Goal: Obtain resource: Obtain resource

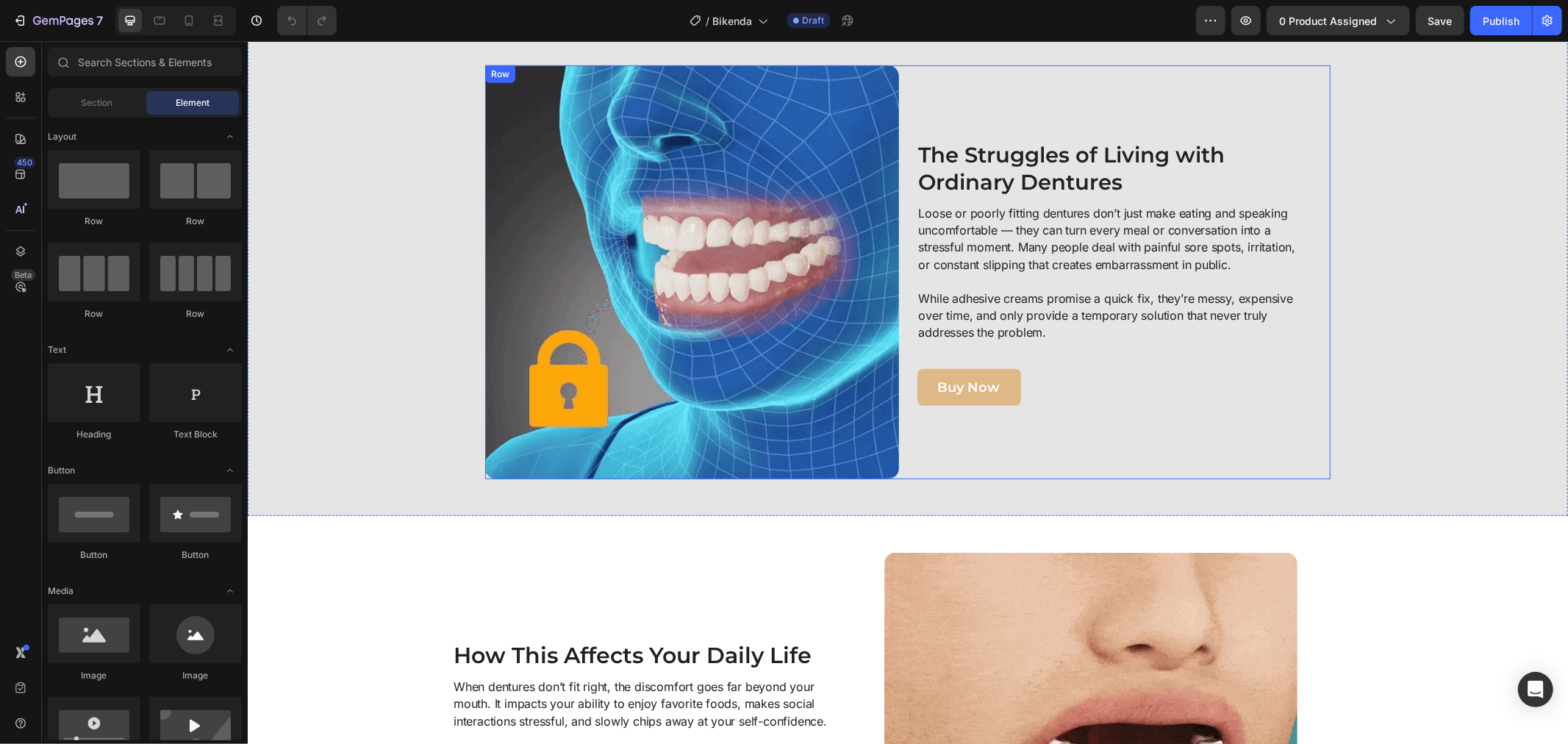
scroll to position [572, 0]
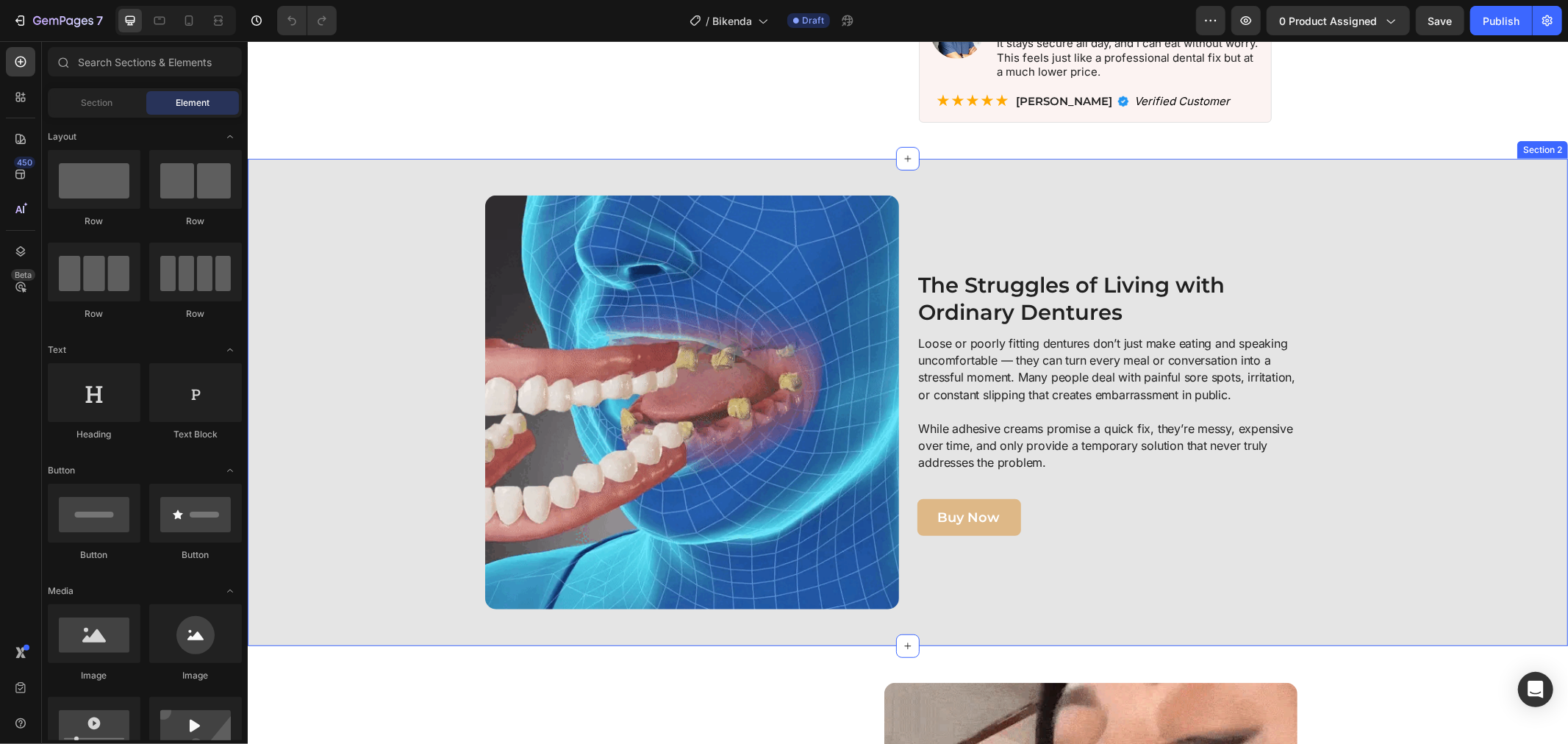
click at [1374, 314] on div "Image The Struggles of Living with Ordinary Dentures Heading Loose or poorly fi…" at bounding box center [907, 402] width 1306 height 414
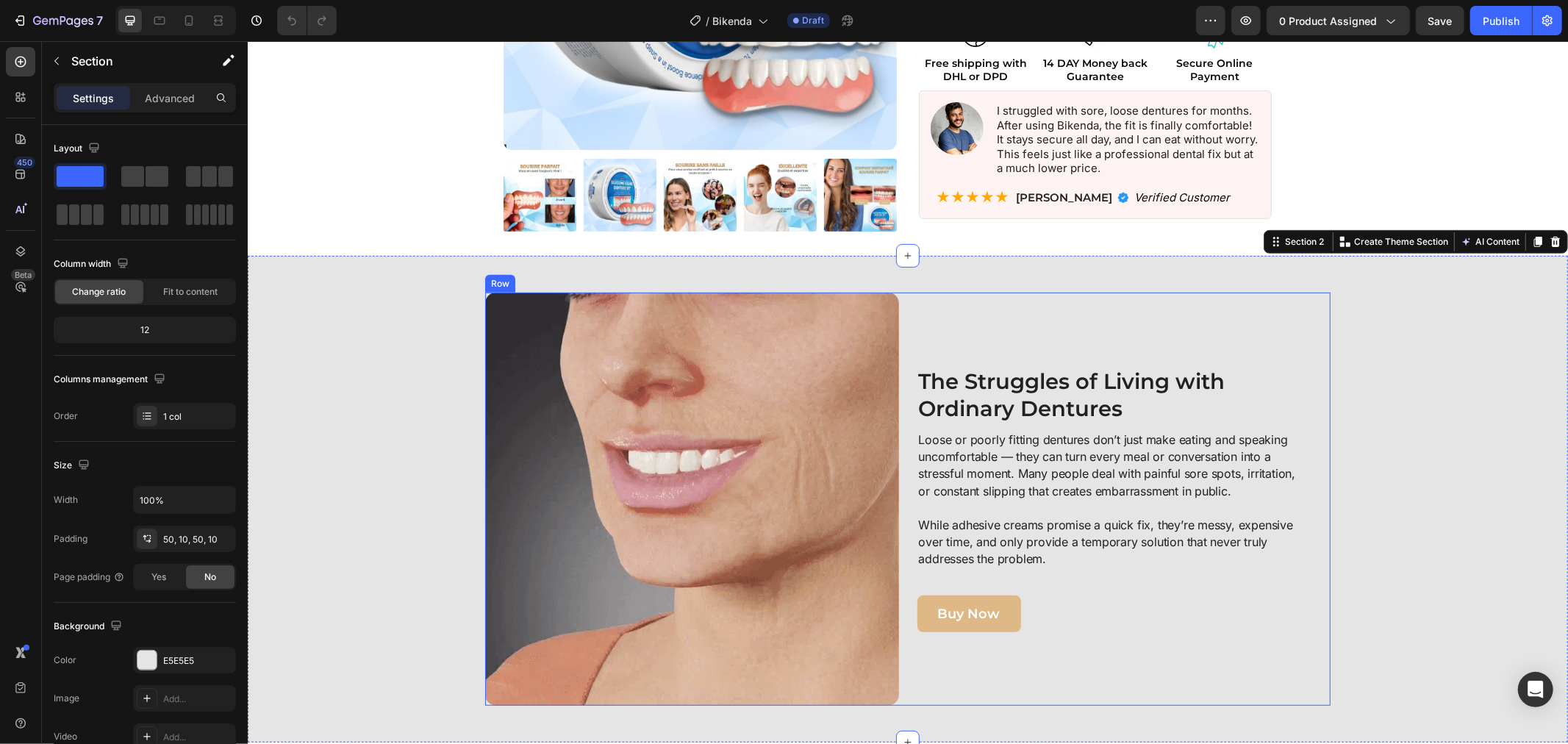
scroll to position [490, 0]
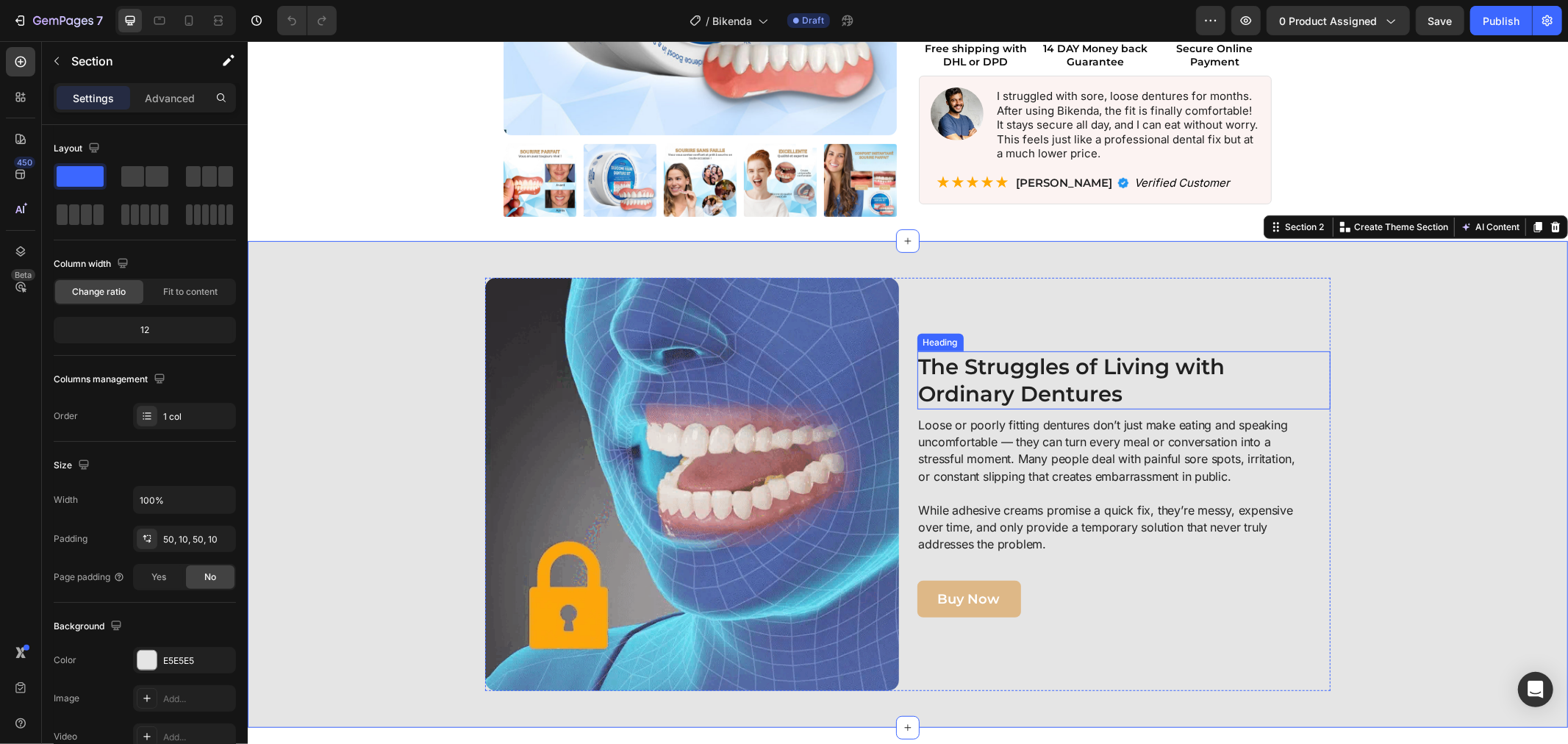
click at [1122, 370] on strong "The Struggles of Living with Ordinary Dentures" at bounding box center [1071, 380] width 307 height 54
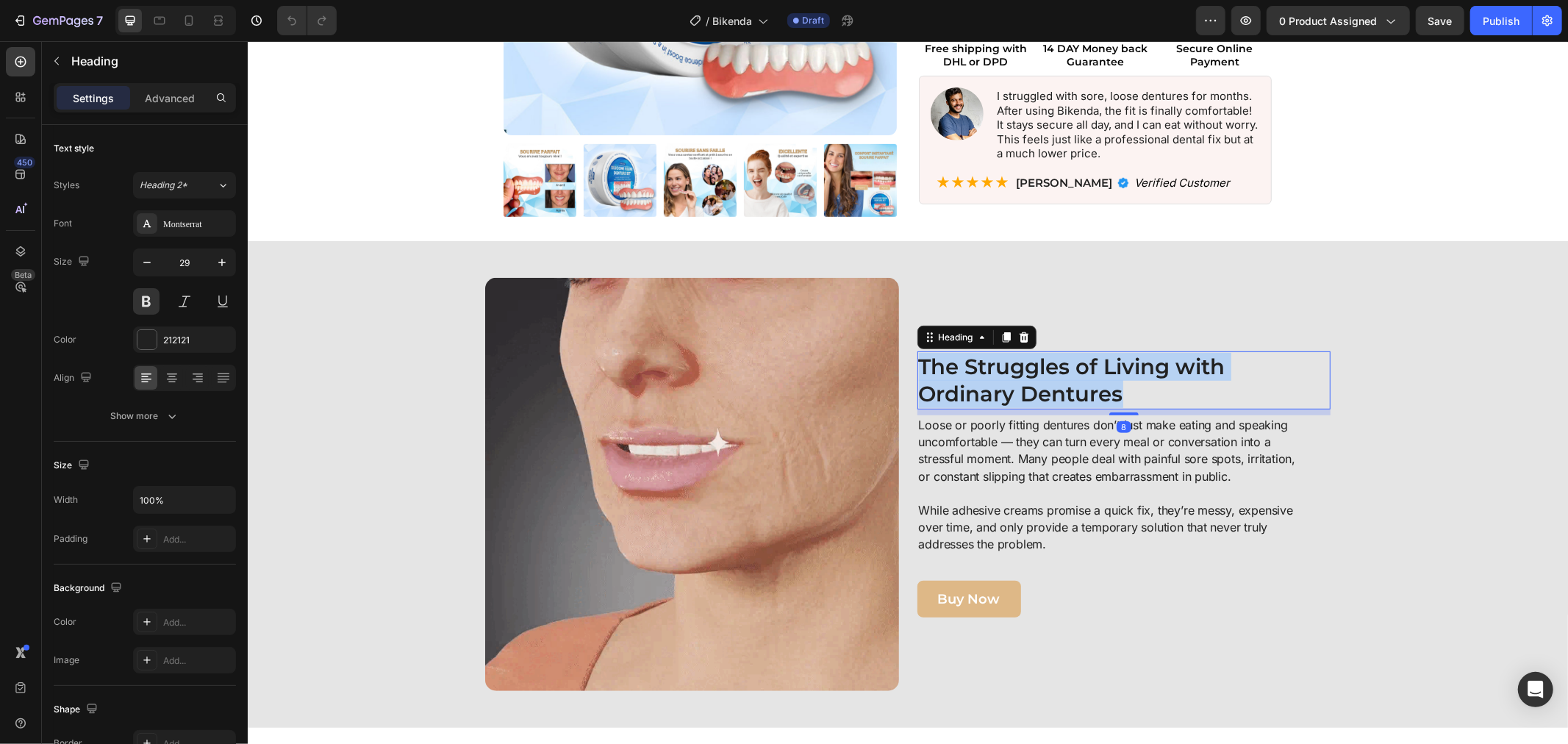
click at [1122, 370] on strong "The Struggles of Living with Ordinary Dentures" at bounding box center [1071, 380] width 307 height 54
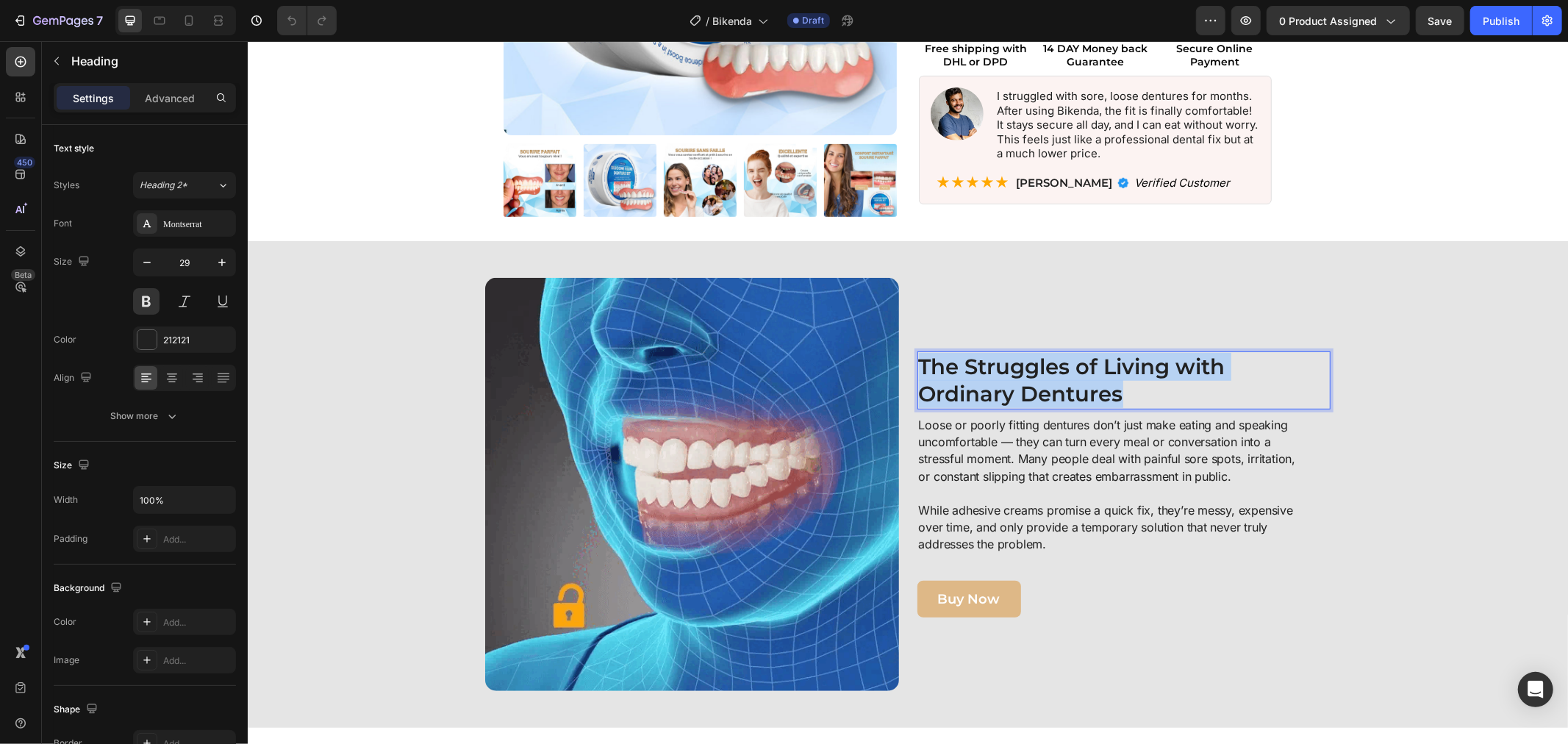
copy strong "The Struggles of Living with Ordinary Dentures"
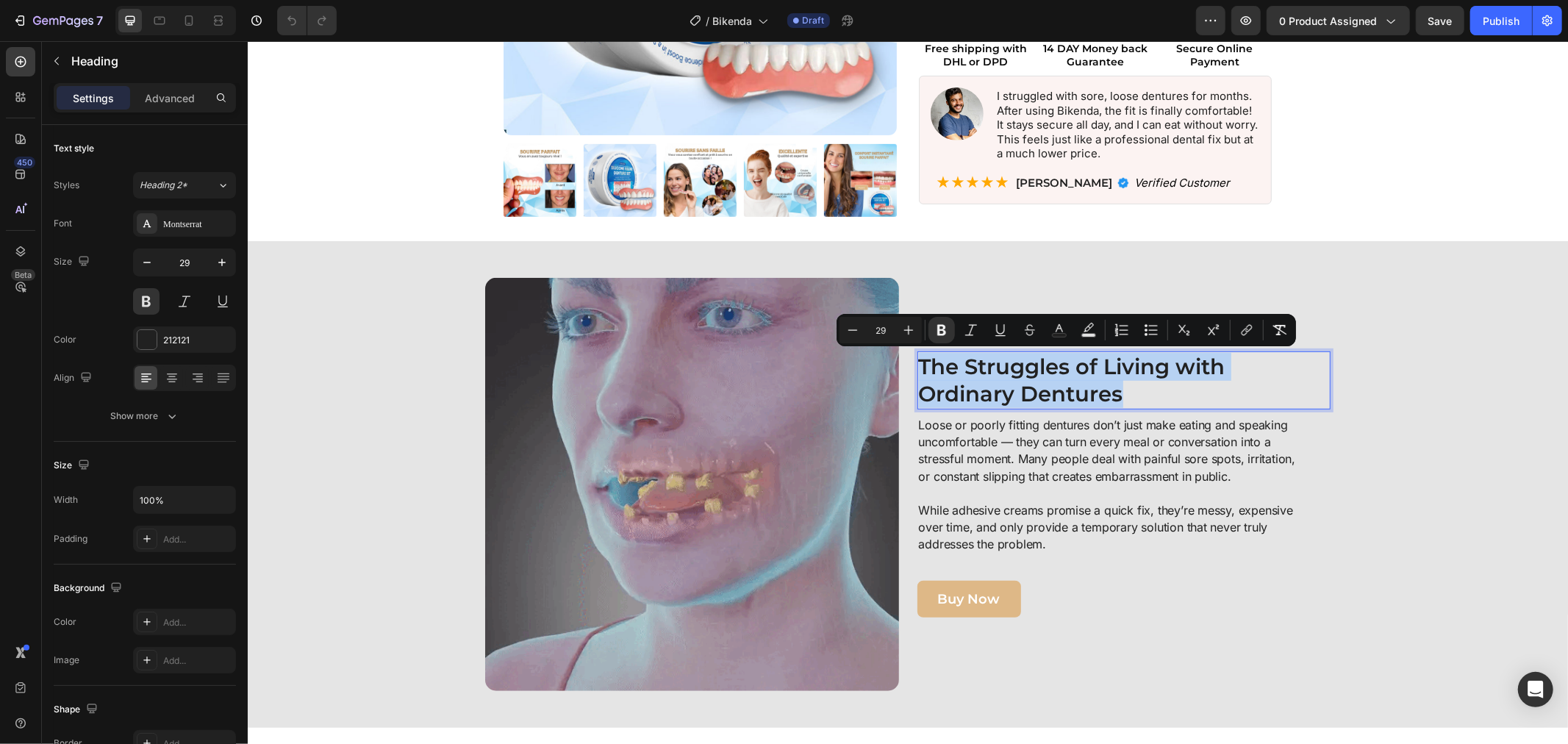
click at [1035, 456] on p "Loose or poorly fitting dentures don’t just make eating and speaking uncomforta…" at bounding box center [1107, 484] width 379 height 136
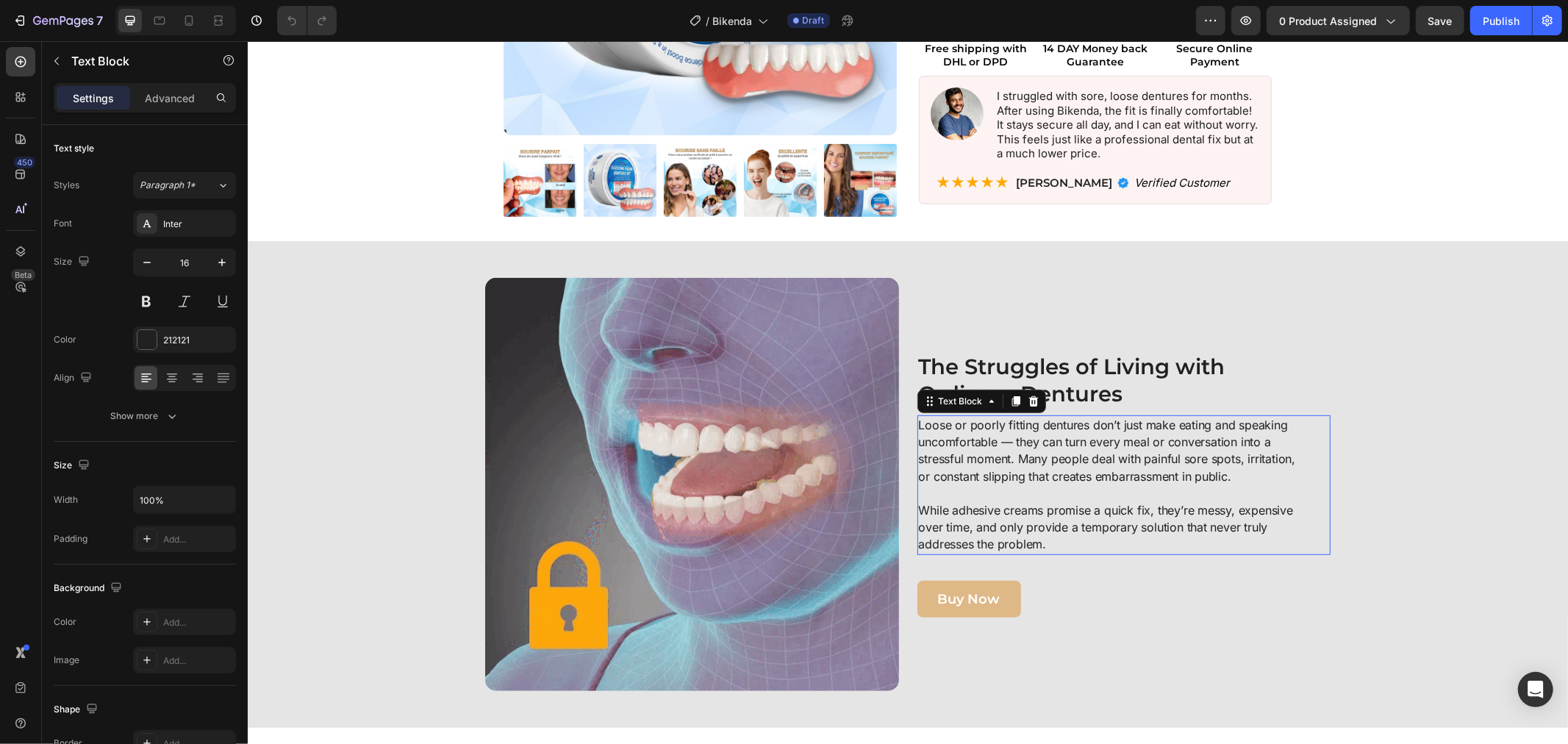
click at [1035, 456] on p "Loose or poorly fitting dentures don’t just make eating and speaking uncomforta…" at bounding box center [1107, 484] width 379 height 136
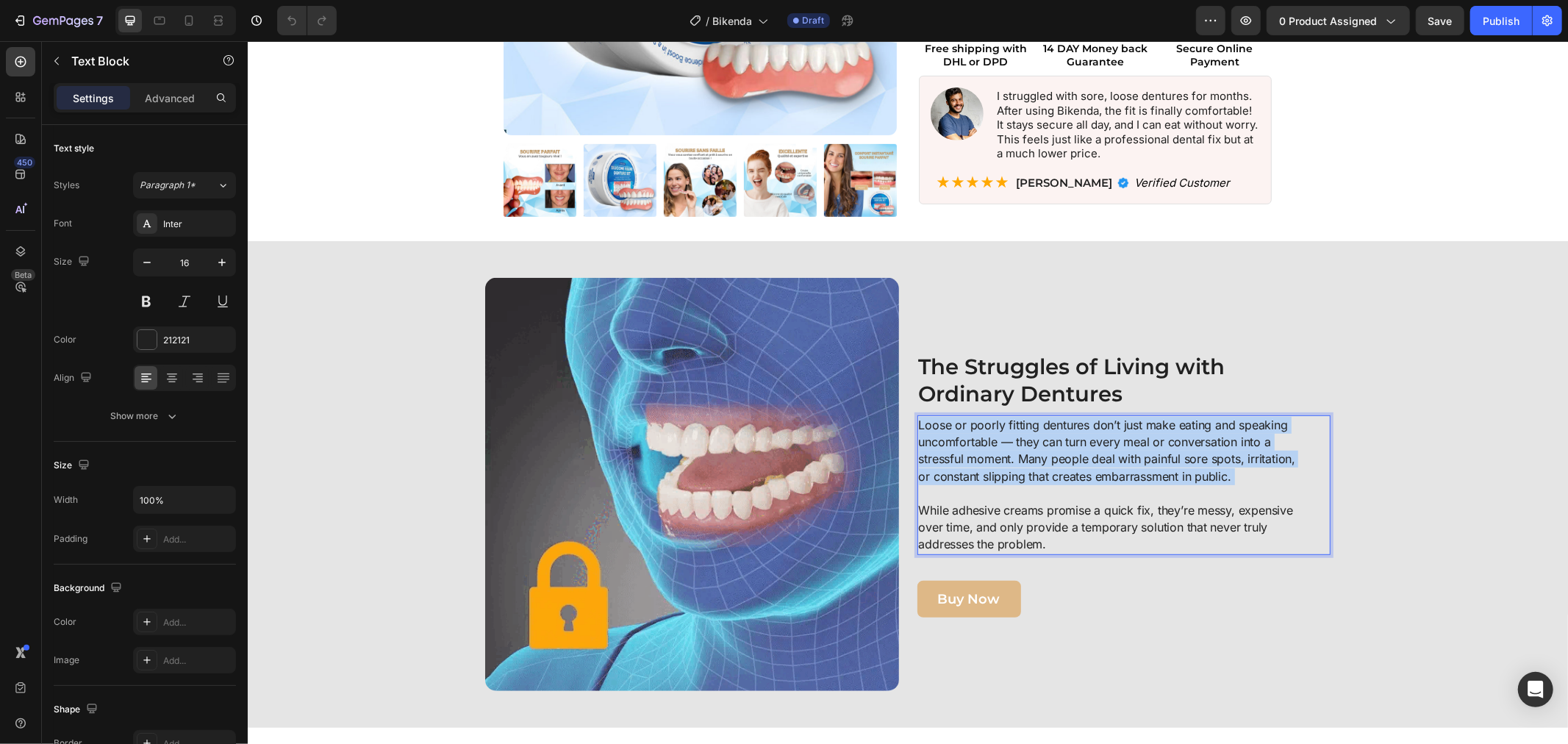
click at [1035, 456] on p "Loose or poorly fitting dentures don’t just make eating and speaking uncomforta…" at bounding box center [1107, 484] width 379 height 136
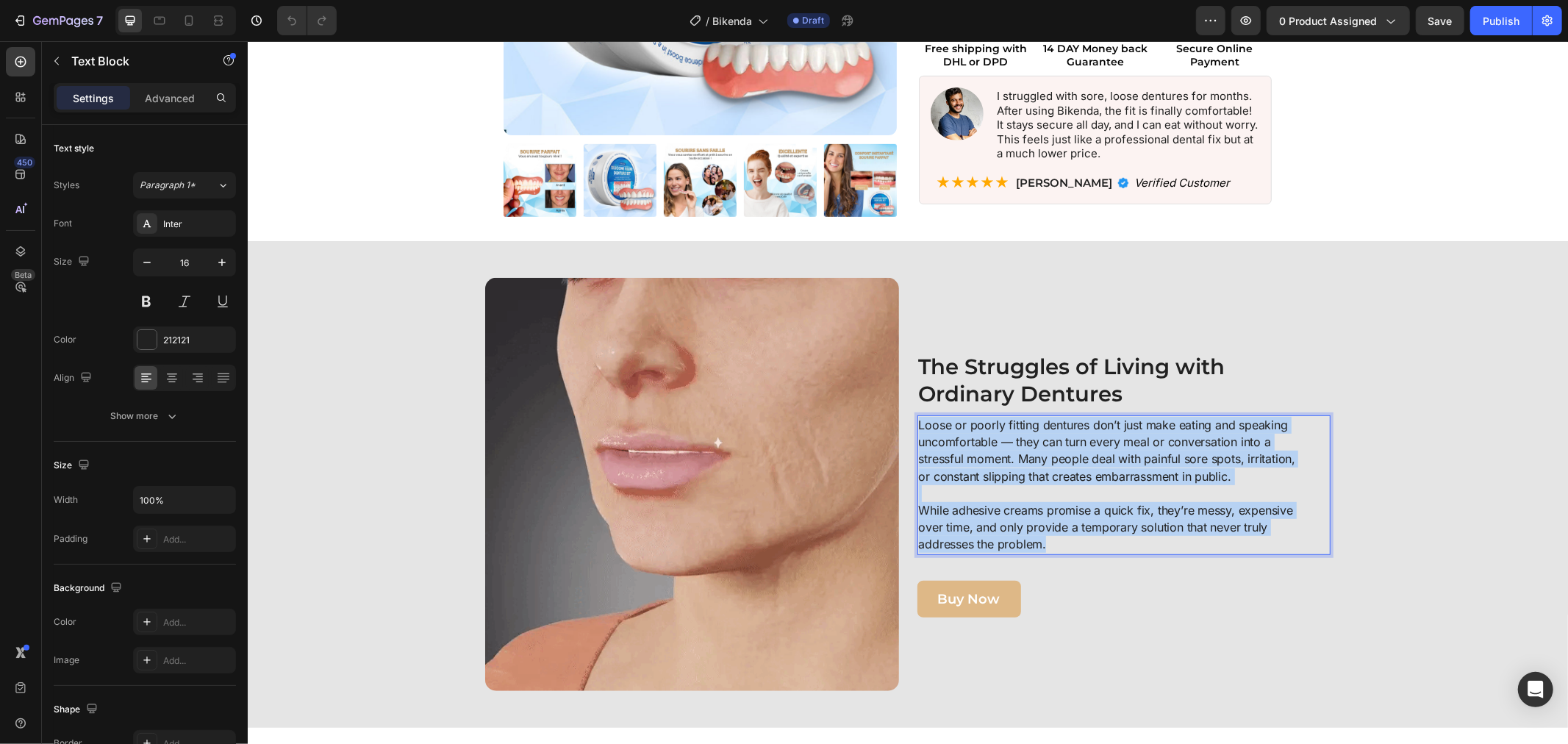
copy p "Loose or poorly fitting dentures don’t just make eating and speaking uncomforta…"
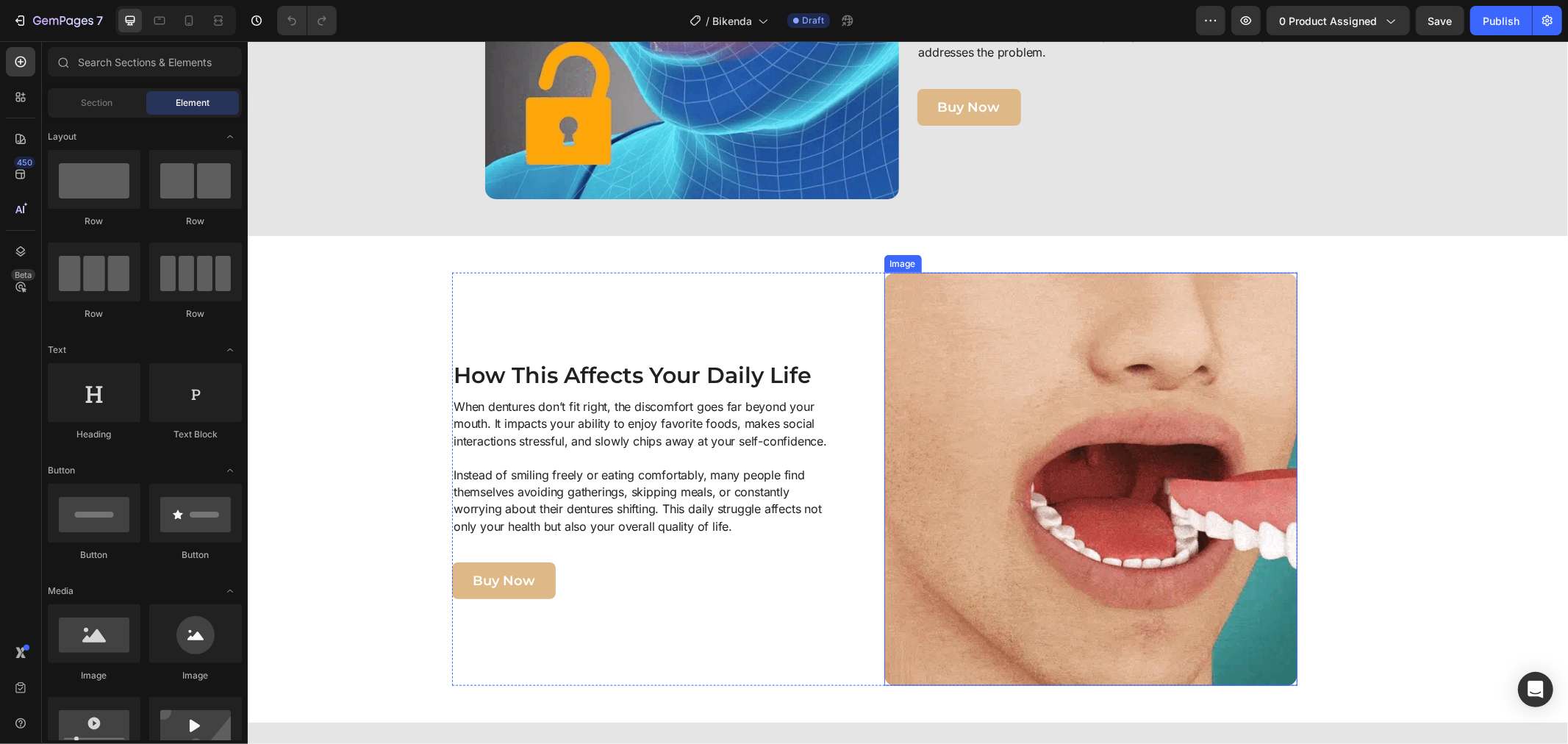
scroll to position [697, 0]
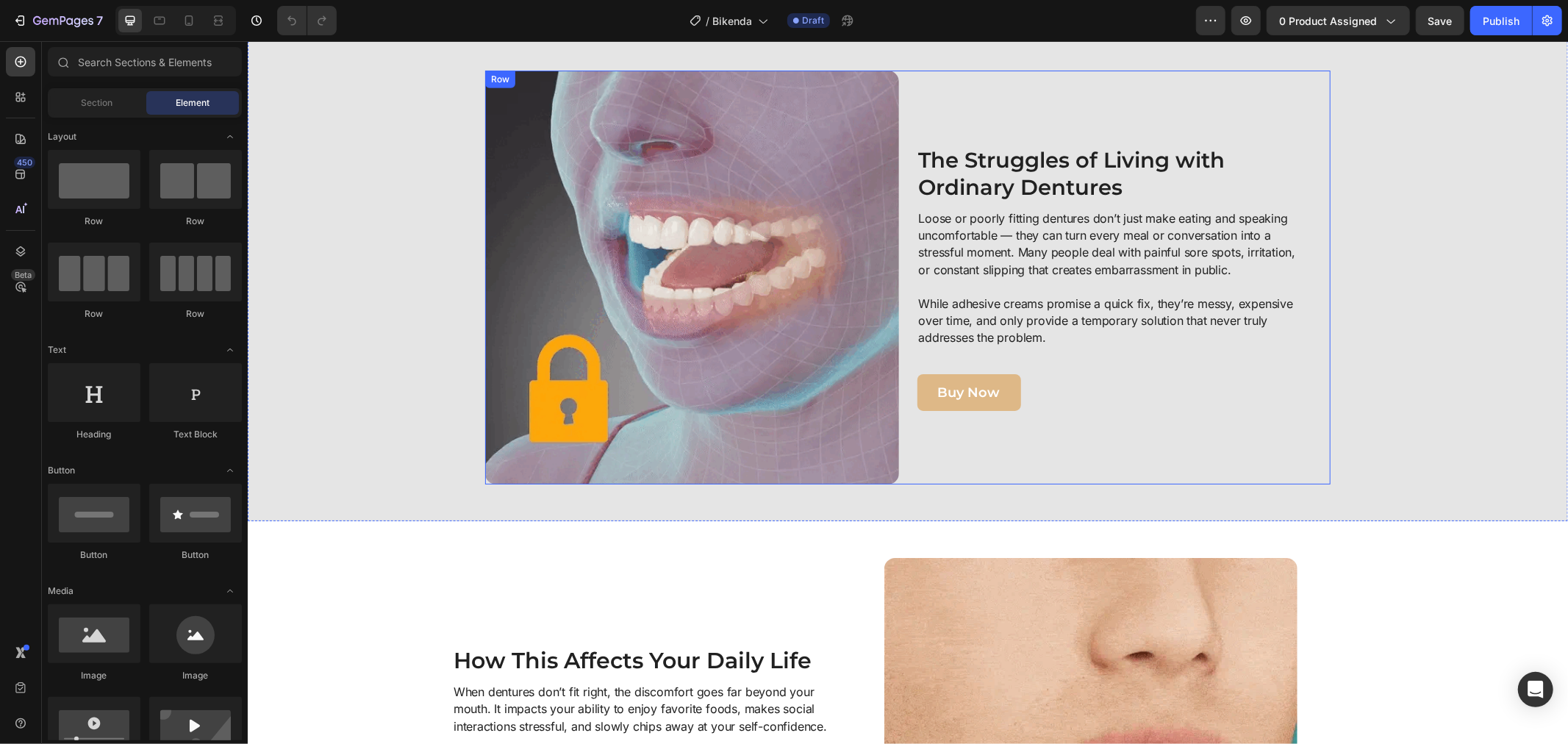
click at [1006, 230] on p "Loose or poorly fitting dentures don’t just make eating and speaking uncomforta…" at bounding box center [1107, 278] width 379 height 136
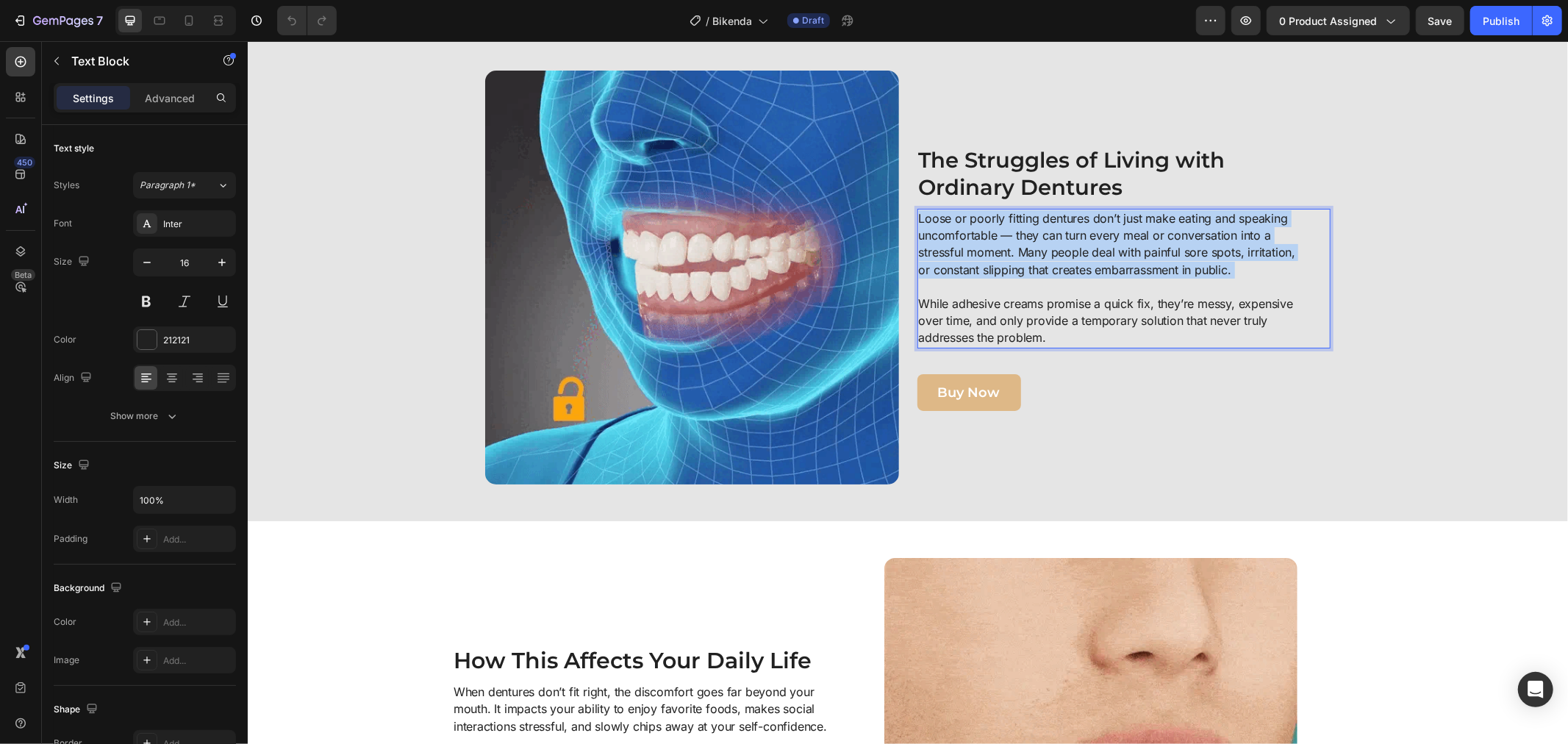
click at [1006, 230] on p "Loose or poorly fitting dentures don’t just make eating and speaking uncomforta…" at bounding box center [1107, 278] width 379 height 136
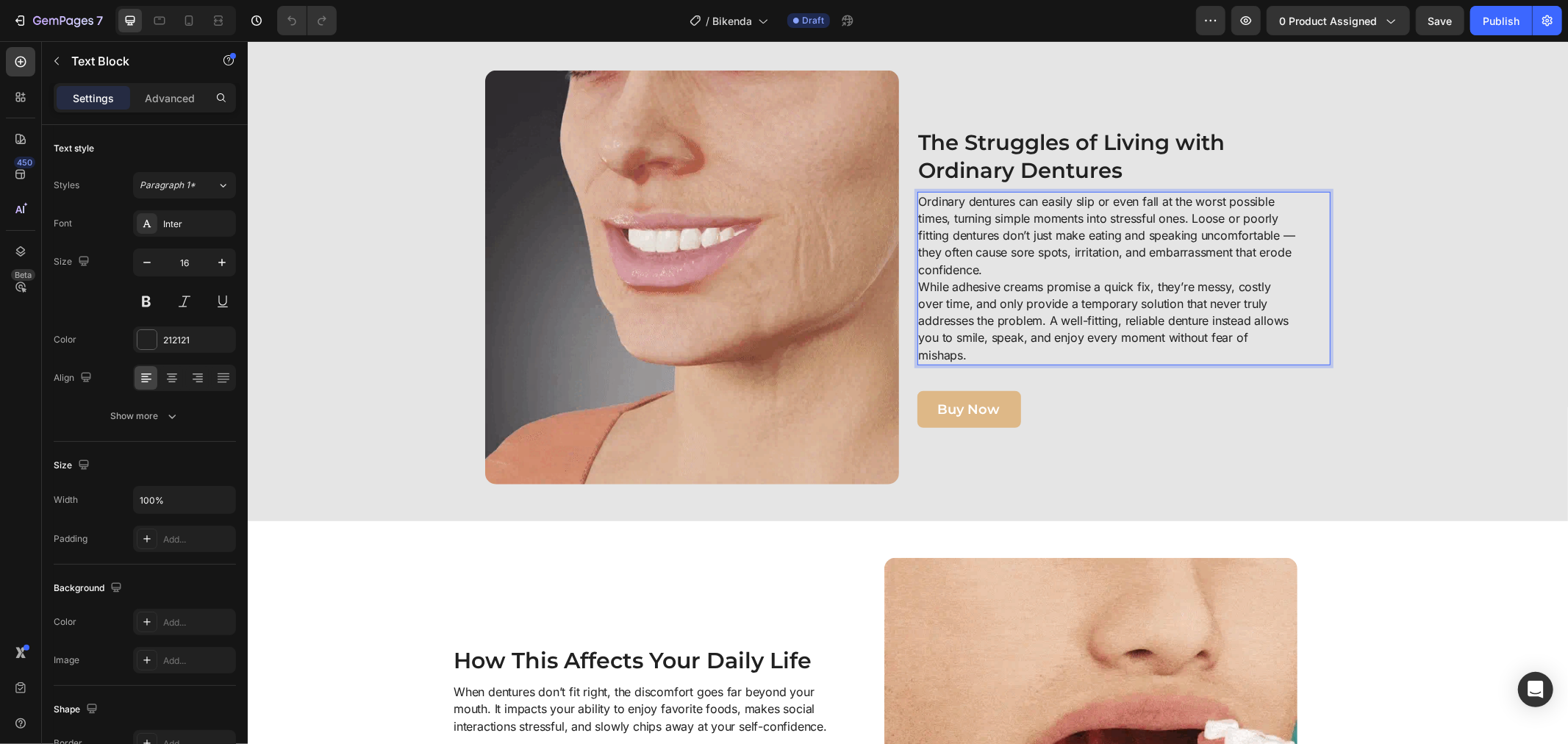
scroll to position [680, 0]
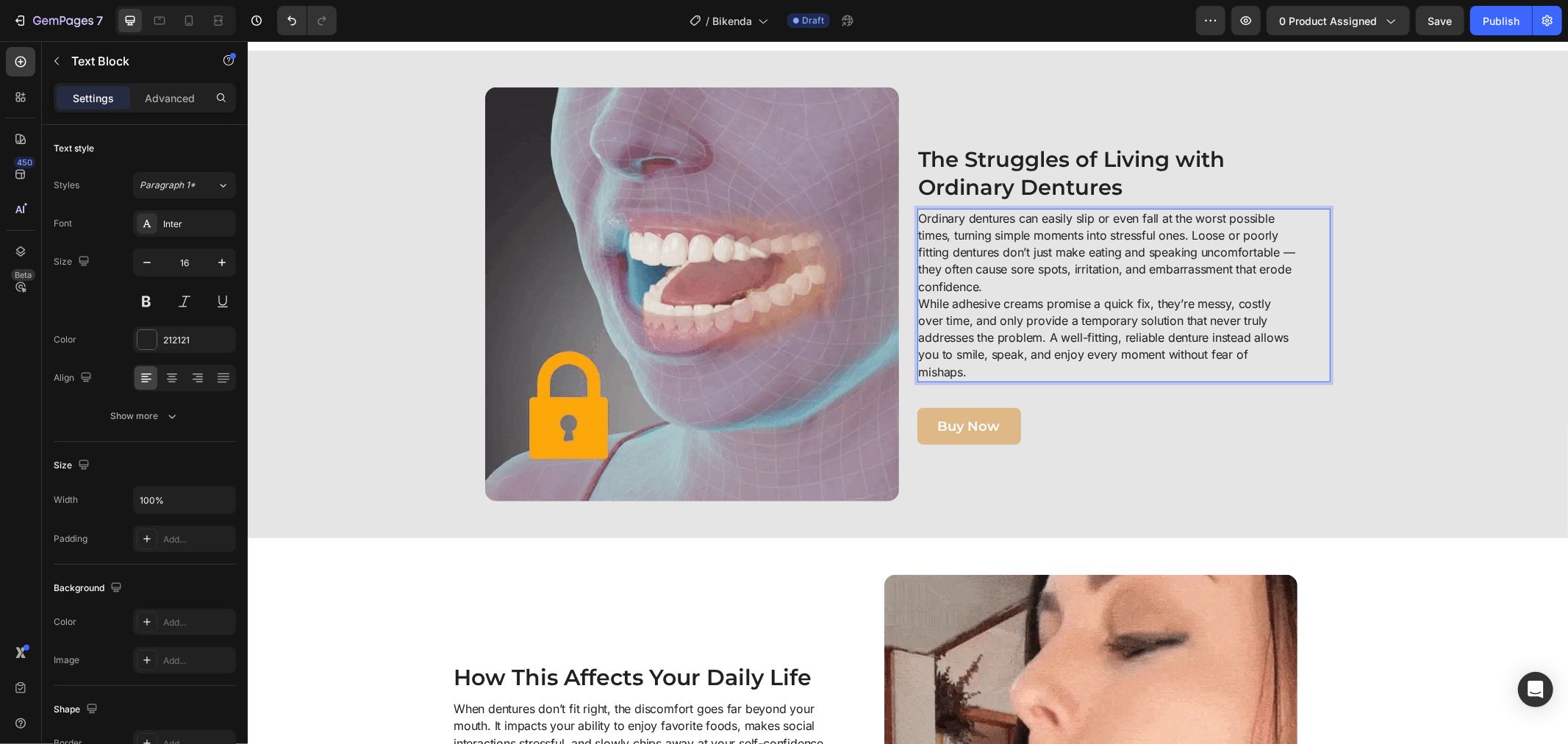
click at [1019, 289] on p "Ordinary dentures can easily slip or even fall at the worst possible times, tur…" at bounding box center [1107, 252] width 379 height 86
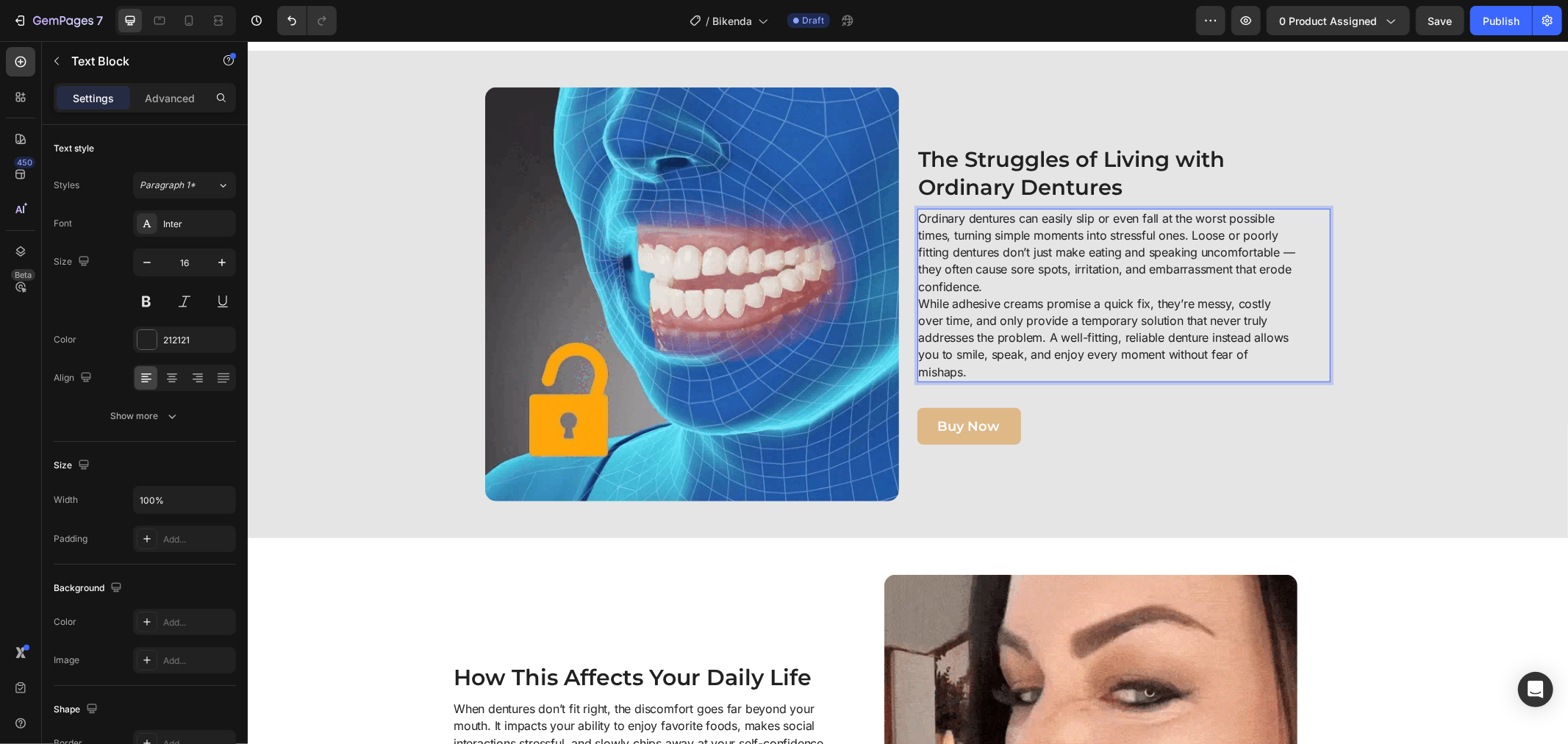
scroll to position [670, 0]
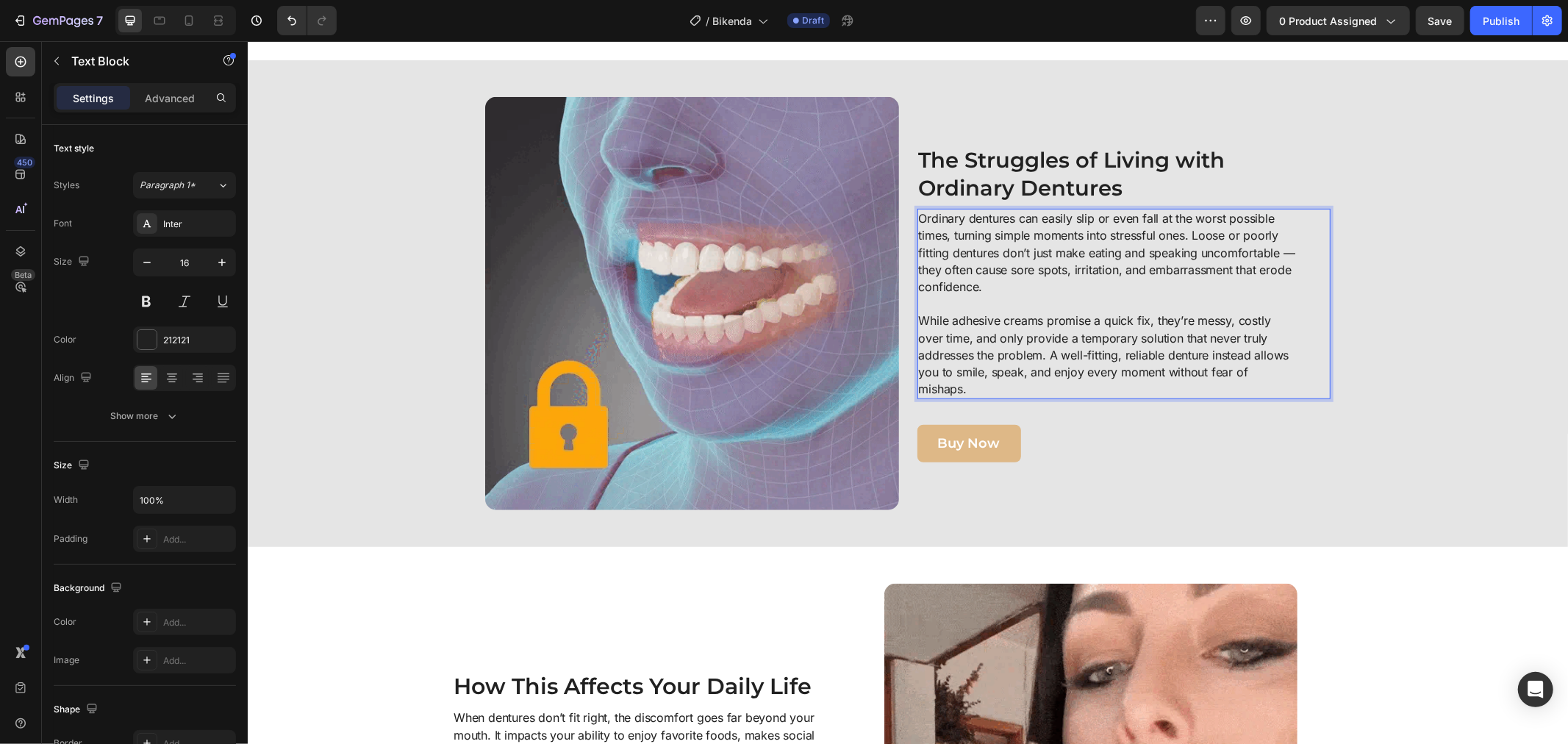
click at [1360, 375] on div "Image ⁠⁠⁠⁠⁠⁠⁠ The Struggles of Living with Ordinary Dentures Heading Ordinary d…" at bounding box center [907, 303] width 1306 height 414
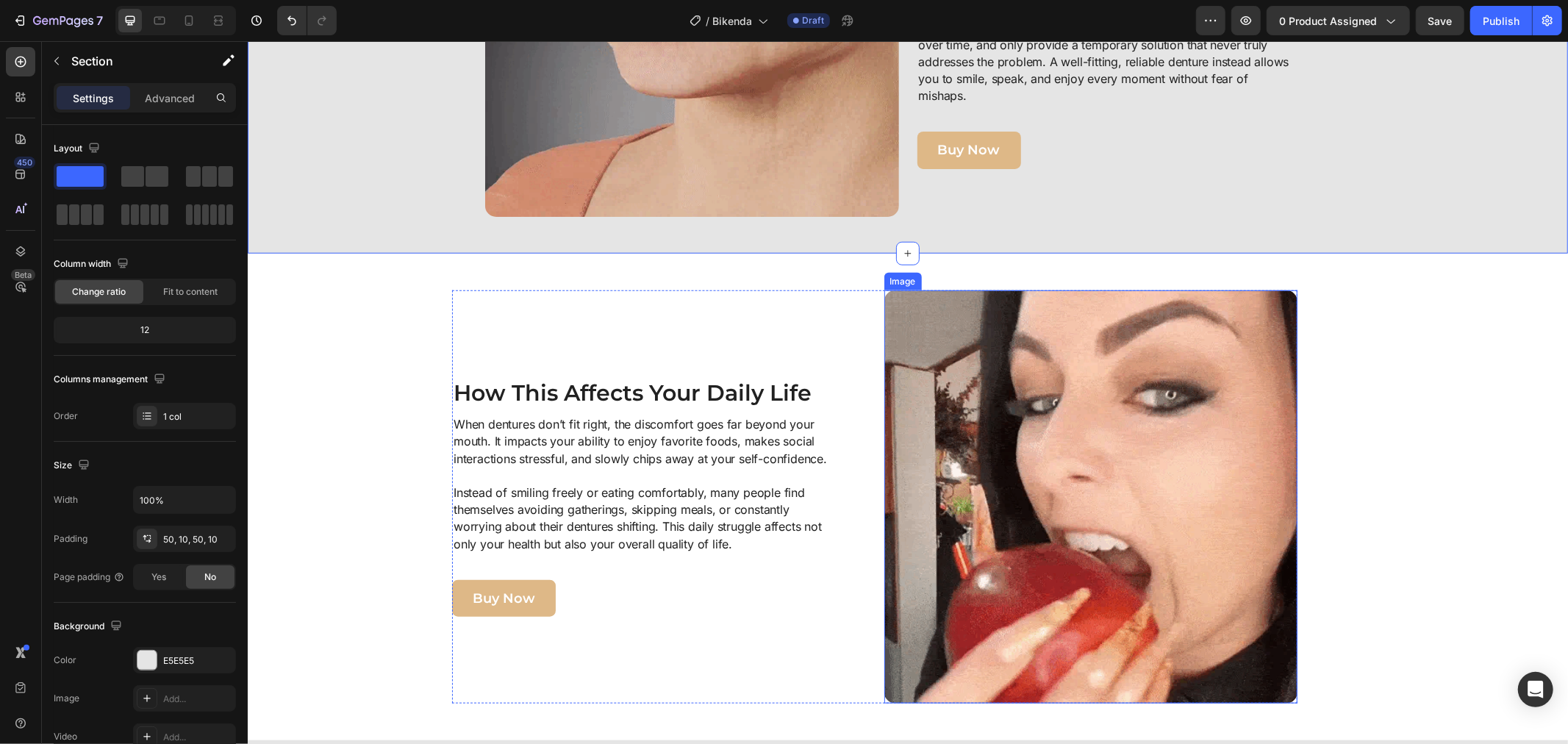
scroll to position [998, 0]
